Goal: Entertainment & Leisure: Consume media (video, audio)

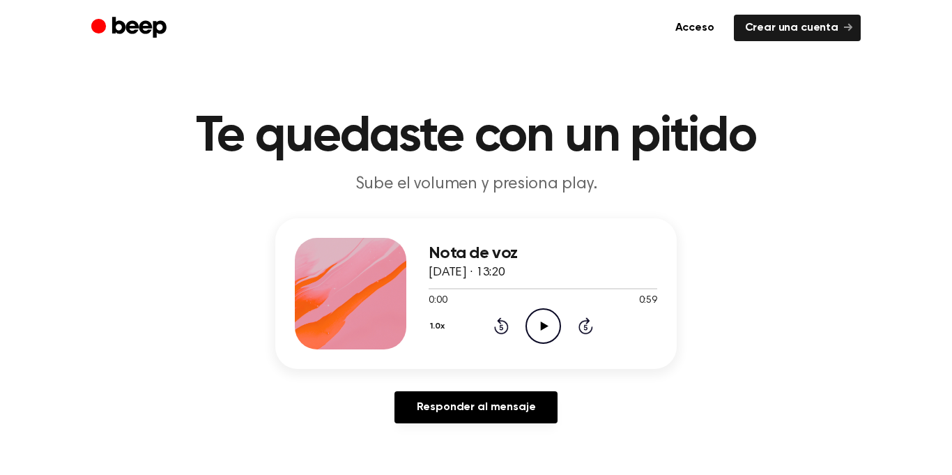
click at [544, 329] on icon "Play Audio" at bounding box center [543, 326] width 36 height 36
click at [548, 333] on icon "Pause Audio" at bounding box center [543, 326] width 36 height 36
click at [537, 325] on icon "Play Audio" at bounding box center [543, 326] width 36 height 36
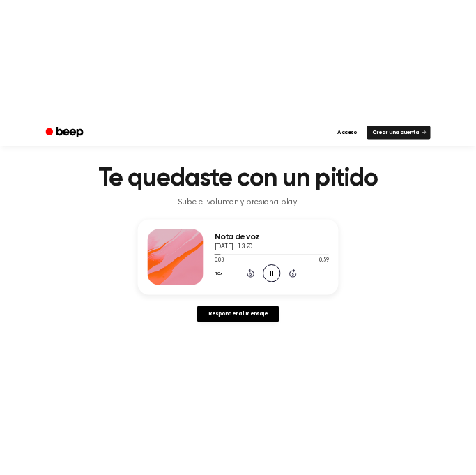
scroll to position [21, 0]
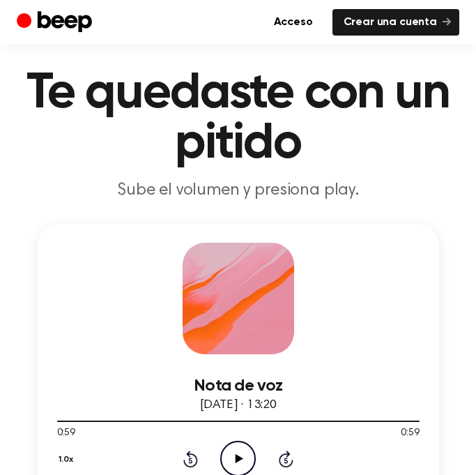
click at [233, 461] on icon "Play Audio" at bounding box center [238, 458] width 36 height 36
click at [231, 466] on icon "Pause Audio" at bounding box center [238, 458] width 36 height 36
